Goal: Task Accomplishment & Management: Manage account settings

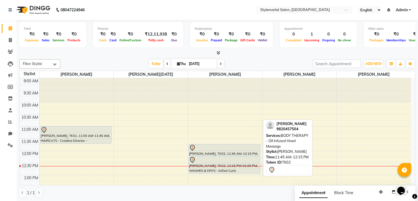
click at [208, 152] on div "[PERSON_NAME], TK02, 11:45 AM-12:15 PM, BODY THERAPY - Oil Infused Head Massage" at bounding box center [224, 149] width 71 height 11
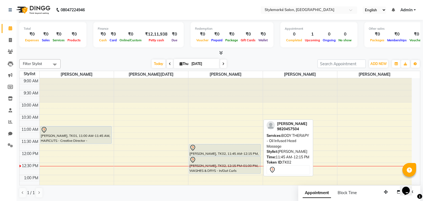
select select "7"
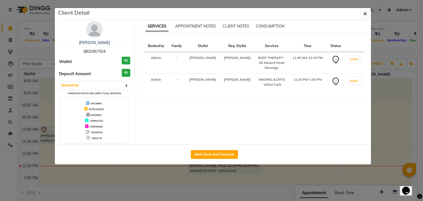
click at [208, 152] on button "Mark Done And Checkout" at bounding box center [214, 154] width 47 height 9
select select "service"
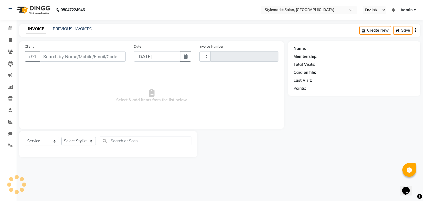
type input "0936"
select select "7909"
type input "9820457504"
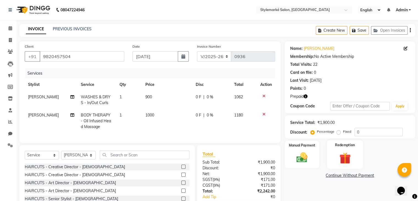
click at [341, 165] on div "Redemption" at bounding box center [345, 154] width 36 height 28
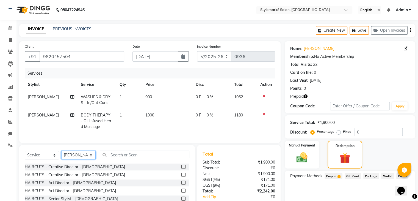
click at [92, 159] on select "Select Stylist Ganesh Mariya ⁠Mansi Dhanu ⁠Nisha Patel Salman Salmani Shafique …" at bounding box center [78, 155] width 34 height 9
select select "71244"
click at [61, 155] on select "Select Stylist Ganesh Mariya ⁠Mansi Dhanu ⁠Nisha Patel Salman Salmani Shafique …" at bounding box center [78, 155] width 34 height 9
click at [113, 157] on input "text" at bounding box center [145, 154] width 90 height 9
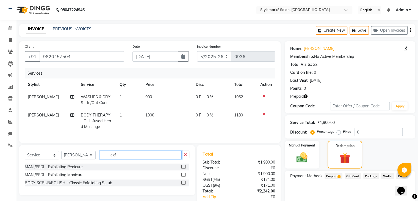
type input "exf"
click at [185, 169] on label at bounding box center [184, 167] width 4 height 4
click at [185, 169] on input "checkbox" at bounding box center [184, 167] width 4 height 4
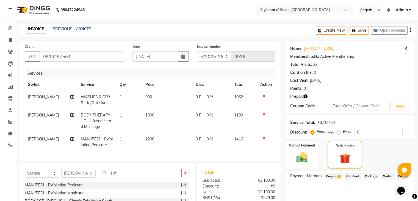
checkbox input "false"
click at [98, 104] on span "WASHES & DRYS - In/Out Curls" at bounding box center [96, 99] width 30 height 11
select select "71241"
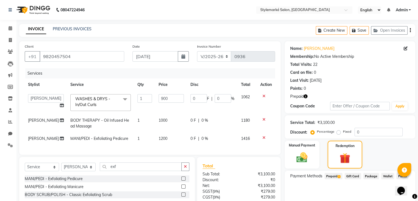
click at [120, 99] on span at bounding box center [125, 99] width 11 height 10
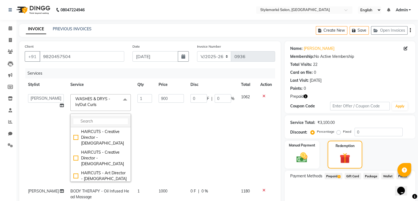
click at [101, 118] on input "multiselect-search" at bounding box center [100, 121] width 54 height 6
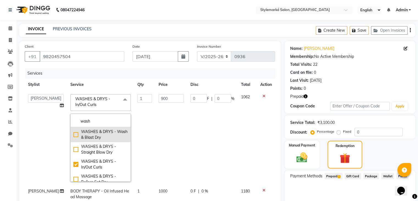
type input "wash"
click at [73, 135] on div "WASHES & DRYS - Wash & Blast Dry" at bounding box center [100, 135] width 54 height 12
checkbox input "true"
checkbox input "false"
type input "600"
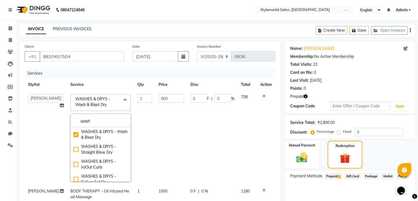
click at [180, 142] on td "600" at bounding box center [171, 138] width 32 height 94
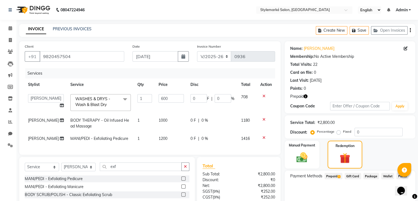
scroll to position [28, 0]
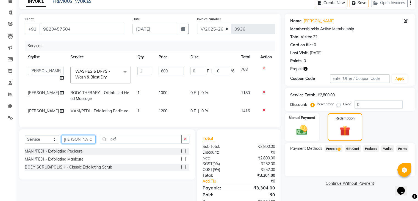
click at [82, 144] on select "Select Stylist Ganesh Mariya ⁠Mansi Dhanu ⁠Nisha Patel Salman Salmani Shafique …" at bounding box center [78, 139] width 34 height 9
select select "71241"
click at [61, 144] on select "Select Stylist Ganesh Mariya ⁠Mansi Dhanu ⁠Nisha Patel Salman Salmani Shafique …" at bounding box center [78, 139] width 34 height 9
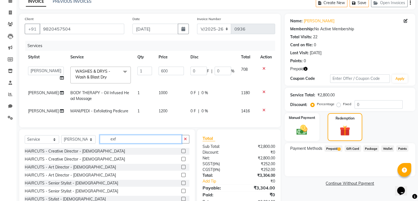
click at [120, 143] on input "exf" at bounding box center [141, 139] width 82 height 9
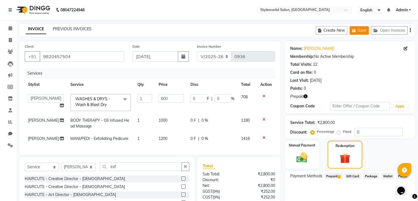
click at [358, 31] on button "Save" at bounding box center [359, 30] width 19 height 9
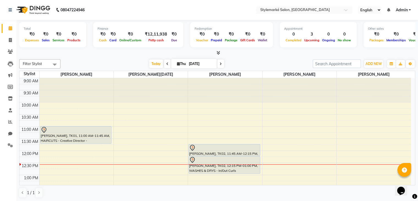
click at [220, 62] on icon at bounding box center [221, 63] width 2 height 3
click at [215, 62] on input "[DATE]" at bounding box center [201, 64] width 28 height 8
type input "[DATE]"
select select "9"
select select "2025"
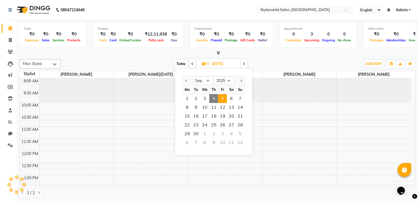
scroll to position [72, 0]
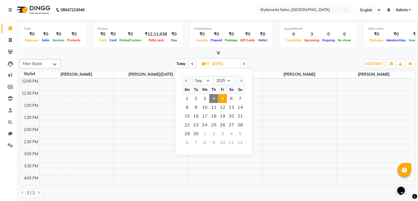
click at [220, 99] on span "5" at bounding box center [222, 98] width 9 height 9
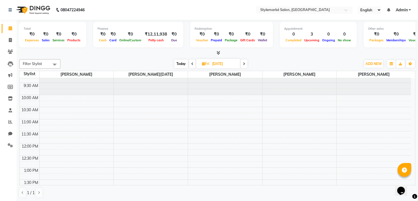
scroll to position [0, 0]
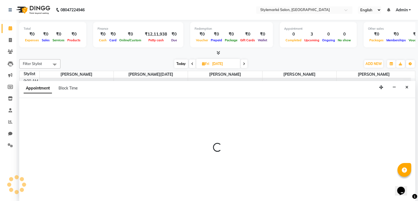
scroll to position [0, 0]
select select "71243"
select select "690"
select select "tentative"
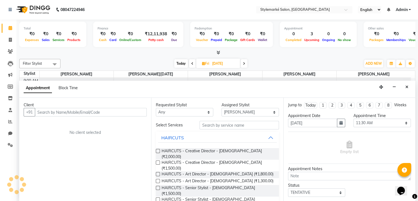
scroll to position [0, 0]
click at [409, 88] on button "Close" at bounding box center [407, 87] width 8 height 9
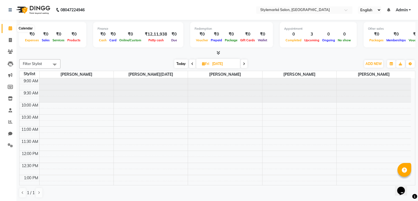
click at [9, 27] on icon at bounding box center [11, 28] width 4 height 4
